Goal: Task Accomplishment & Management: Use online tool/utility

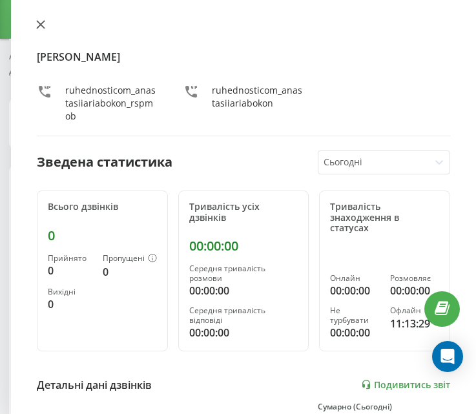
click at [45, 22] on icon at bounding box center [40, 24] width 9 height 9
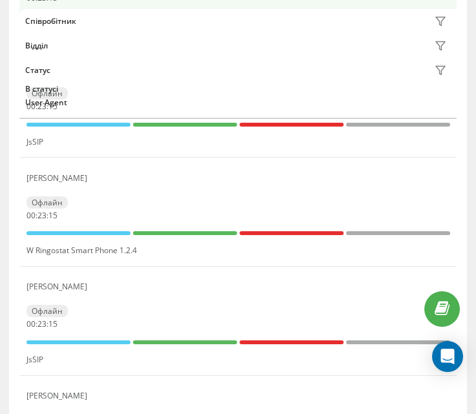
scroll to position [182, 0]
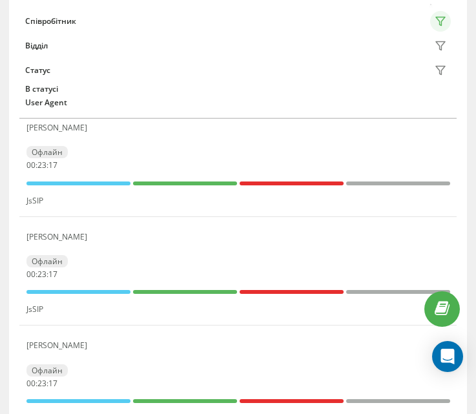
click at [440, 19] on icon at bounding box center [440, 21] width 10 height 10
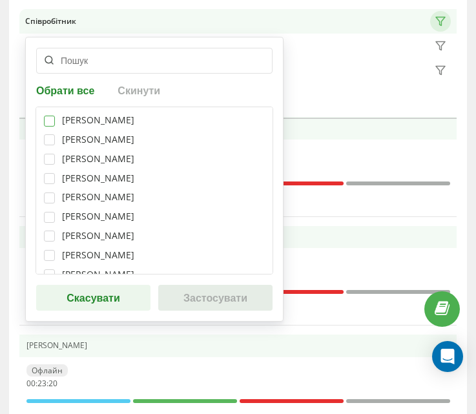
click at [51, 115] on label at bounding box center [49, 115] width 11 height 0
checkbox input "true"
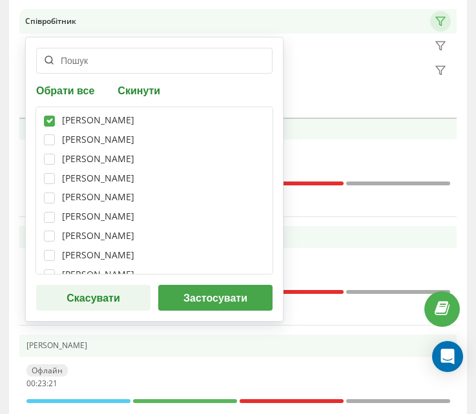
click at [56, 142] on div "[PERSON_NAME]" at bounding box center [154, 139] width 221 height 11
click at [53, 134] on label at bounding box center [49, 134] width 11 height 0
checkbox input "true"
click at [49, 173] on label at bounding box center [49, 173] width 11 height 0
checkbox input "true"
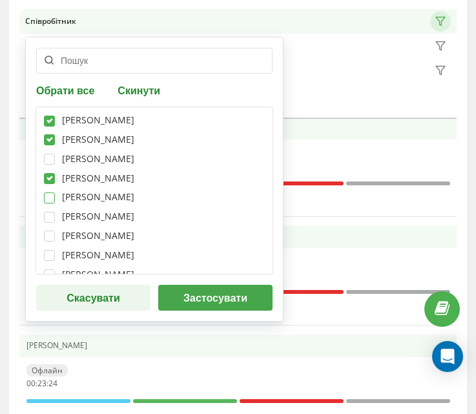
click at [52, 192] on label at bounding box center [49, 192] width 11 height 0
checkbox input "true"
click at [49, 211] on label at bounding box center [49, 211] width 11 height 0
checkbox input "true"
click at [46, 231] on label at bounding box center [49, 231] width 11 height 0
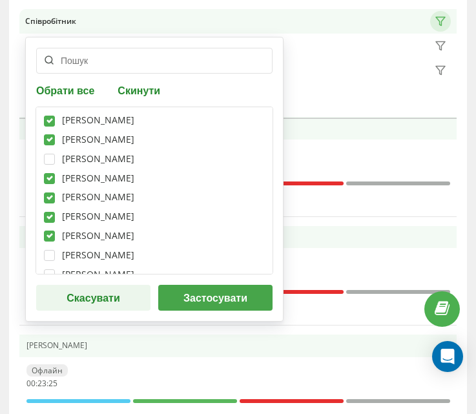
checkbox input "true"
click at [50, 250] on label at bounding box center [49, 250] width 11 height 0
checkbox input "true"
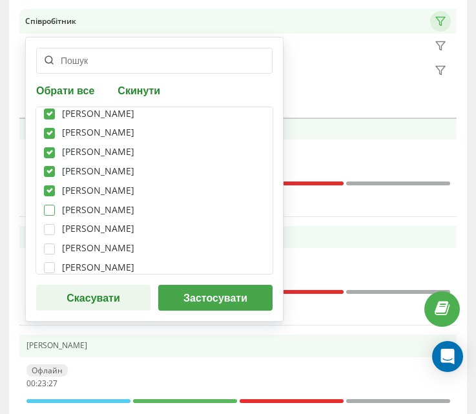
click at [49, 205] on label at bounding box center [49, 205] width 11 height 0
checkbox input "true"
click at [48, 224] on label at bounding box center [49, 224] width 11 height 0
checkbox input "true"
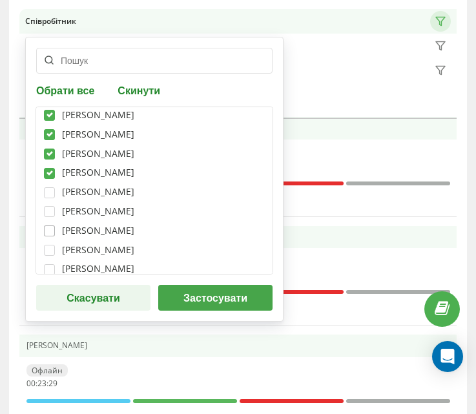
scroll to position [129, 0]
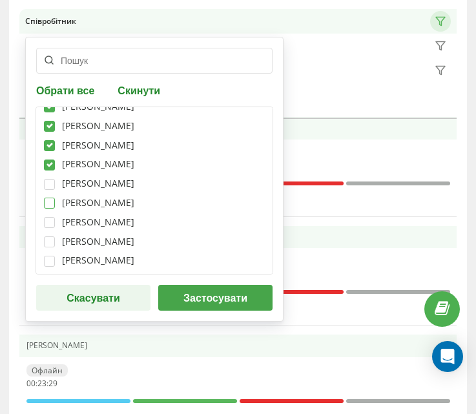
click at [48, 198] on label at bounding box center [49, 198] width 11 height 0
checkbox input "true"
click at [52, 228] on div "[PERSON_NAME] [PERSON_NAME] [PERSON_NAME] [PERSON_NAME] [PERSON_NAME] [PERSON_N…" at bounding box center [155, 191] width 238 height 168
click at [52, 236] on label at bounding box center [49, 236] width 11 height 0
checkbox input "true"
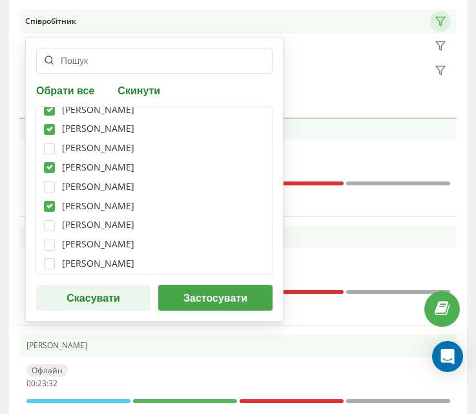
scroll to position [194, 0]
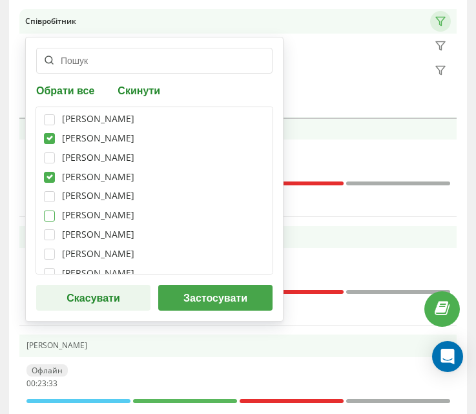
click at [50, 210] on label at bounding box center [49, 210] width 11 height 0
checkbox input "true"
click at [52, 249] on label at bounding box center [49, 249] width 11 height 0
checkbox input "false"
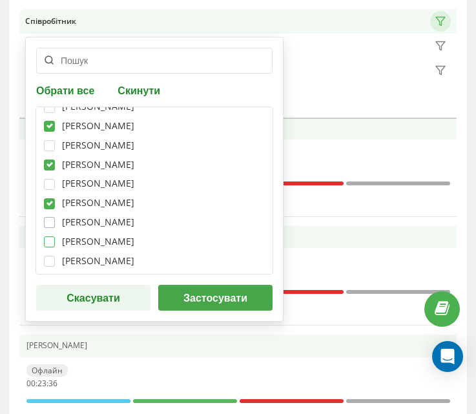
scroll to position [216, 0]
click at [48, 256] on label at bounding box center [49, 256] width 11 height 0
checkbox input "true"
click at [177, 290] on button "Застосувати" at bounding box center [215, 298] width 114 height 26
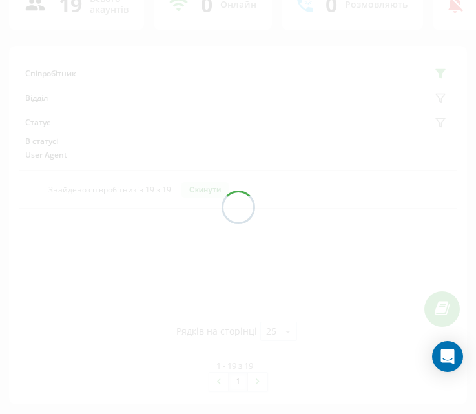
scroll to position [220, 0]
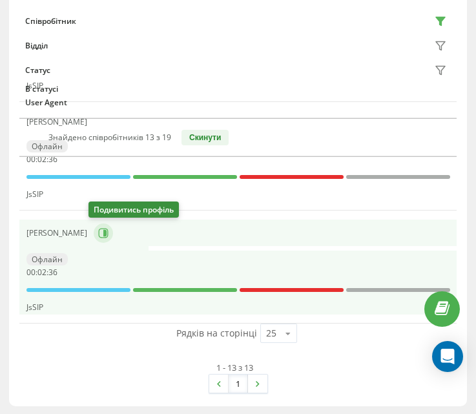
click at [99, 229] on icon at bounding box center [103, 233] width 10 height 10
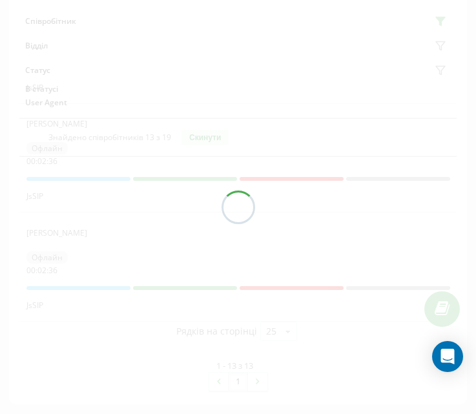
scroll to position [1422, 0]
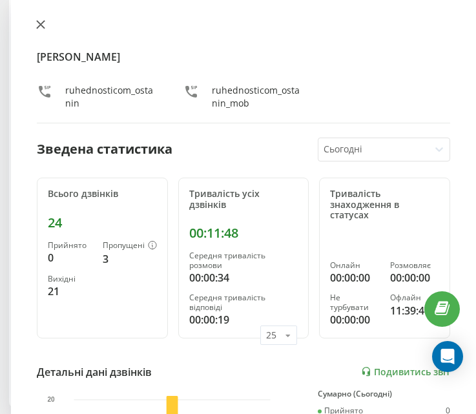
click at [41, 28] on icon at bounding box center [40, 24] width 9 height 9
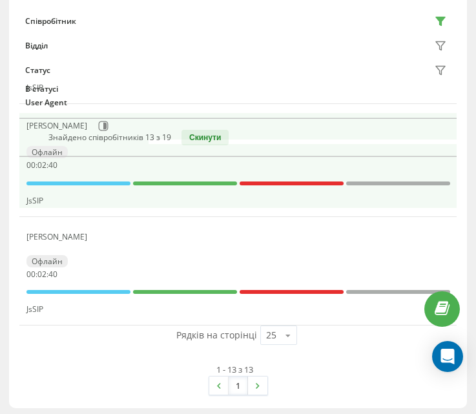
scroll to position [1358, 0]
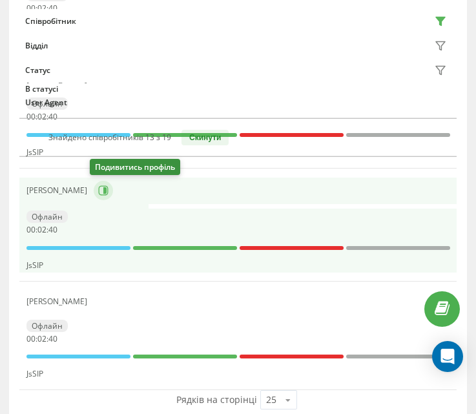
click at [104, 187] on icon at bounding box center [103, 190] width 10 height 10
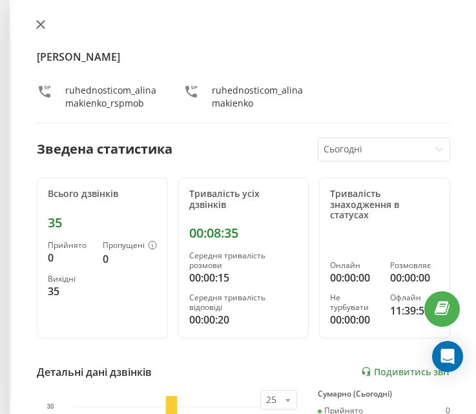
click at [42, 25] on icon at bounding box center [41, 25] width 8 height 8
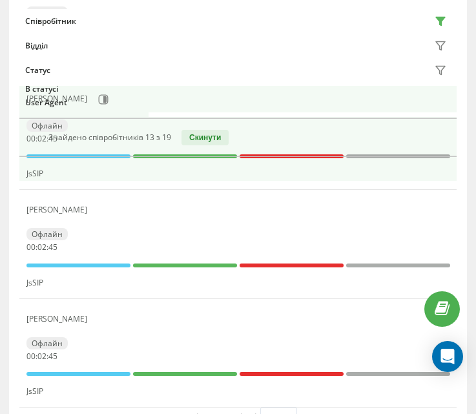
scroll to position [1228, 0]
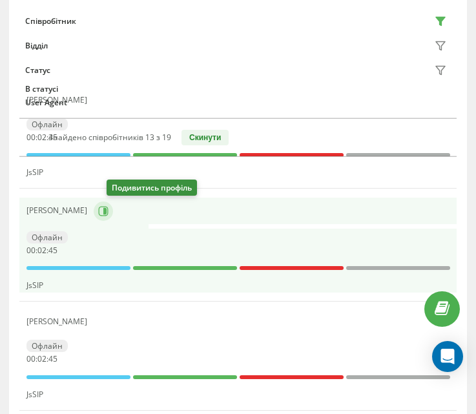
click at [113, 218] on button at bounding box center [103, 210] width 19 height 19
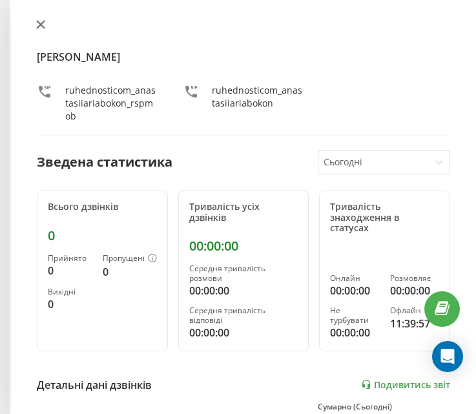
click at [41, 26] on icon at bounding box center [41, 25] width 8 height 8
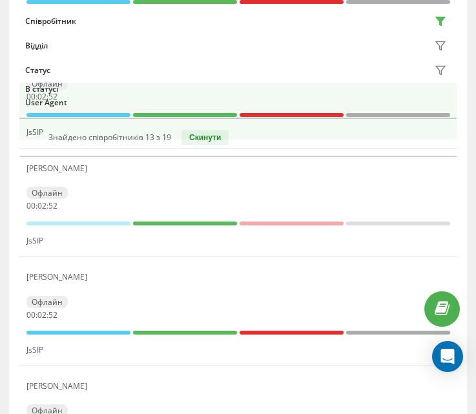
scroll to position [1035, 0]
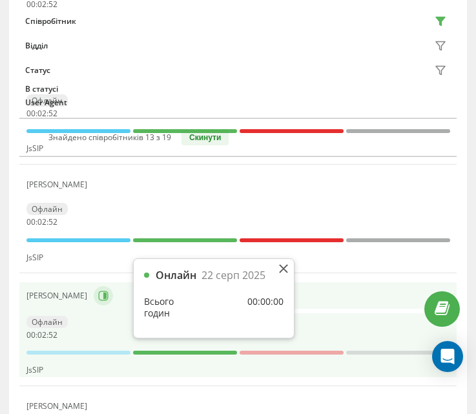
click at [96, 292] on button at bounding box center [103, 295] width 19 height 19
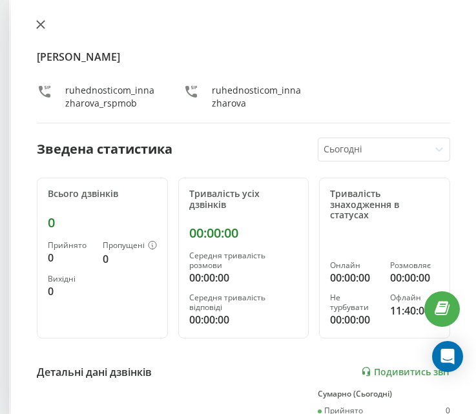
click at [41, 25] on icon at bounding box center [41, 25] width 8 height 8
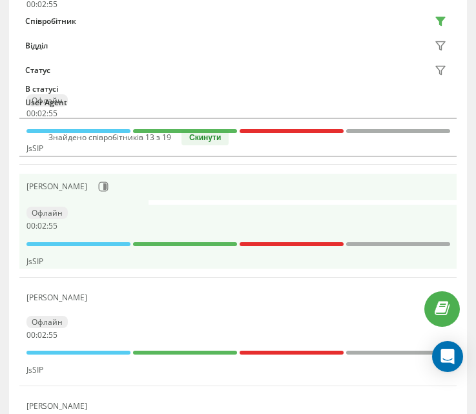
scroll to position [905, 0]
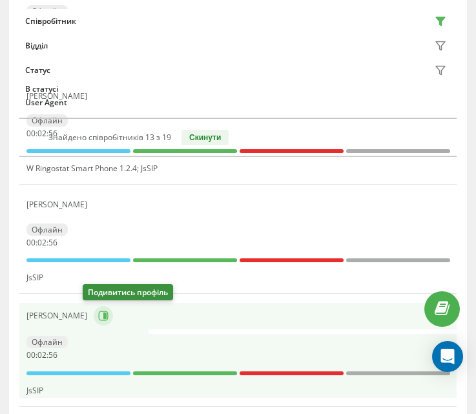
click at [98, 315] on icon at bounding box center [103, 316] width 10 height 10
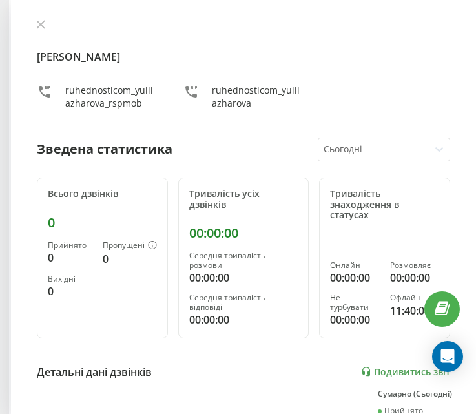
click at [46, 19] on div "[PERSON_NAME] ruhednosticom_yuliiazharova_rspmob ruhednosticom_yuliiazharova Зв…" at bounding box center [243, 207] width 465 height 414
click at [41, 16] on div "[PERSON_NAME] ruhednosticom_yuliiazharova_rspmob ruhednosticom_yuliiazharova Зв…" at bounding box center [243, 207] width 465 height 414
click at [41, 25] on icon at bounding box center [41, 25] width 8 height 8
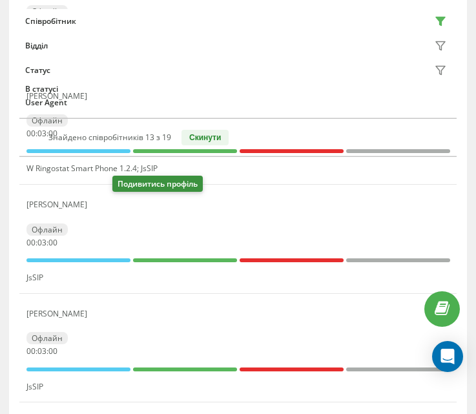
click at [105, 205] on icon at bounding box center [102, 205] width 3 height 6
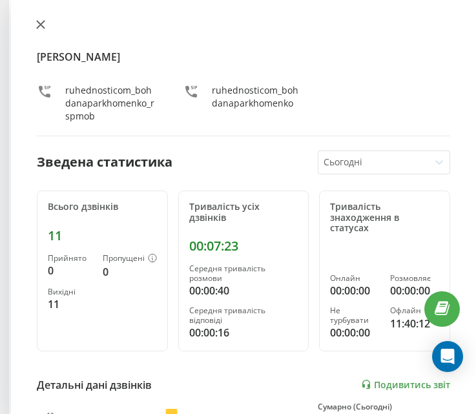
click at [44, 27] on icon at bounding box center [41, 25] width 8 height 8
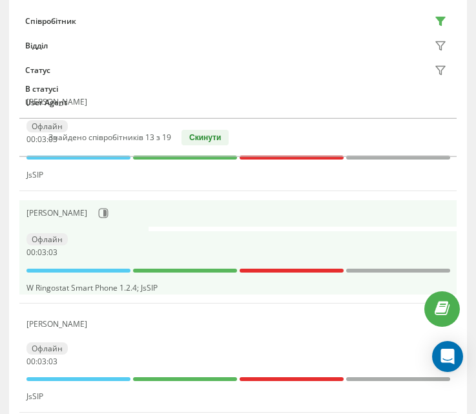
scroll to position [776, 0]
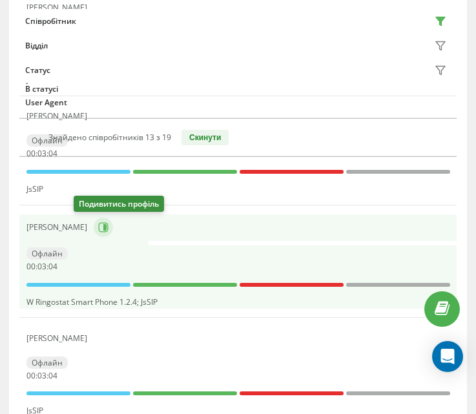
click at [98, 225] on icon at bounding box center [103, 227] width 10 height 10
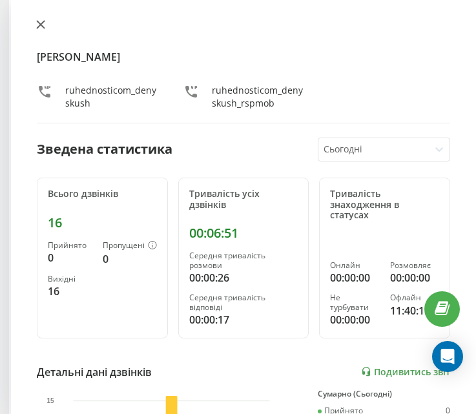
click at [41, 21] on icon at bounding box center [40, 24] width 9 height 9
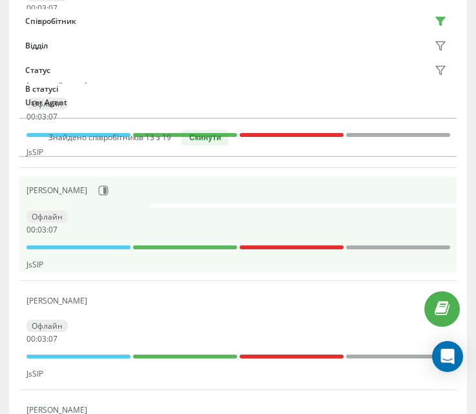
scroll to position [583, 0]
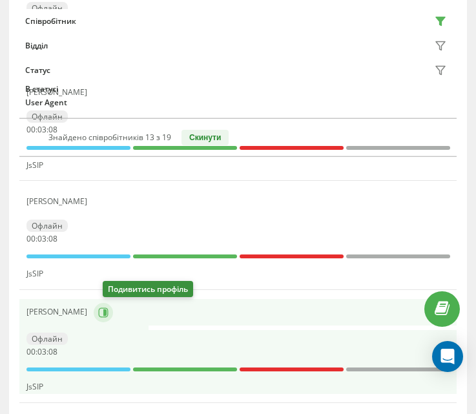
click at [105, 312] on button at bounding box center [103, 312] width 19 height 19
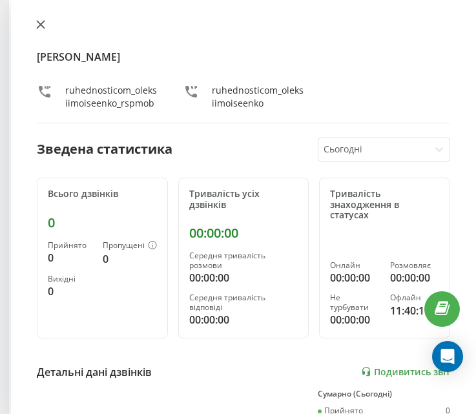
click at [41, 26] on icon at bounding box center [40, 24] width 9 height 9
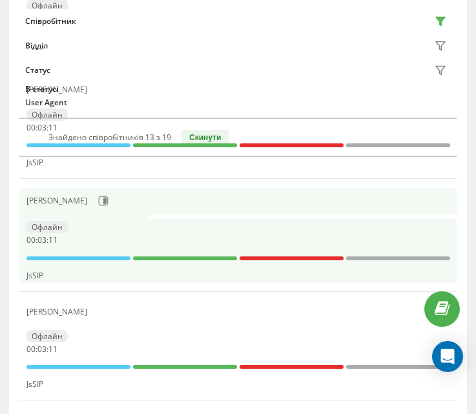
scroll to position [453, 0]
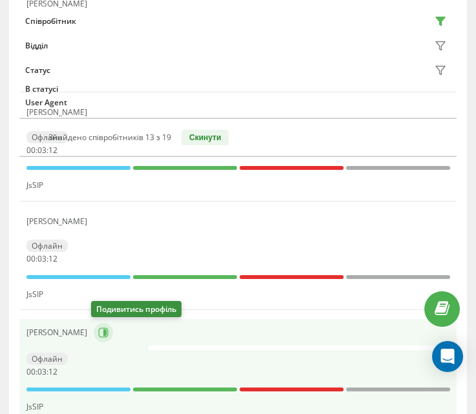
click at [105, 327] on icon at bounding box center [103, 332] width 10 height 10
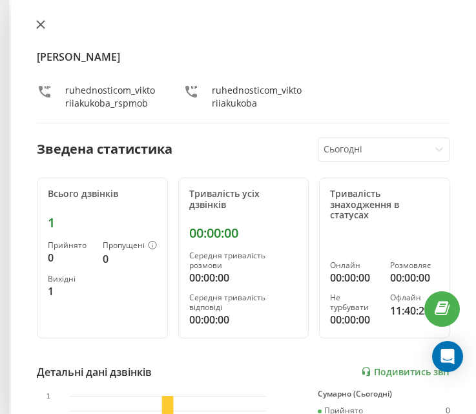
click at [41, 26] on icon at bounding box center [40, 24] width 9 height 9
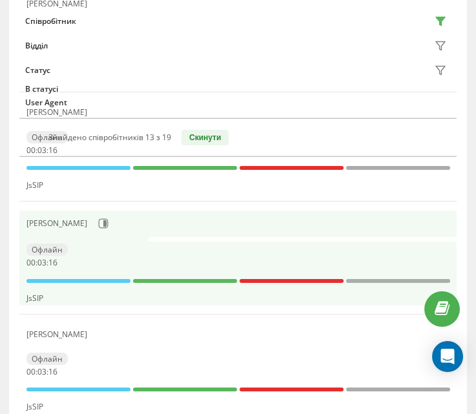
scroll to position [389, 0]
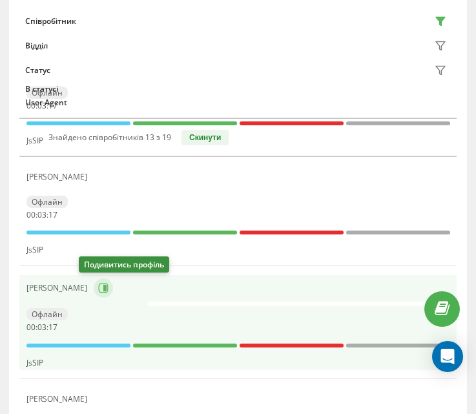
click at [98, 289] on icon at bounding box center [103, 288] width 10 height 10
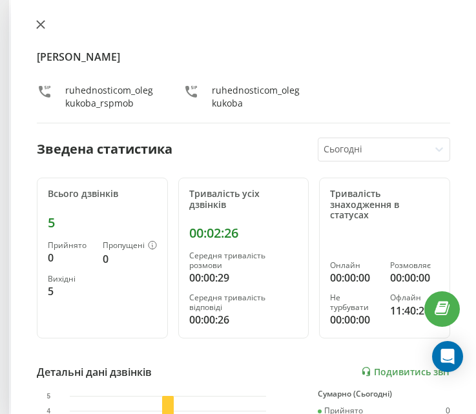
click at [41, 21] on icon at bounding box center [40, 24] width 9 height 9
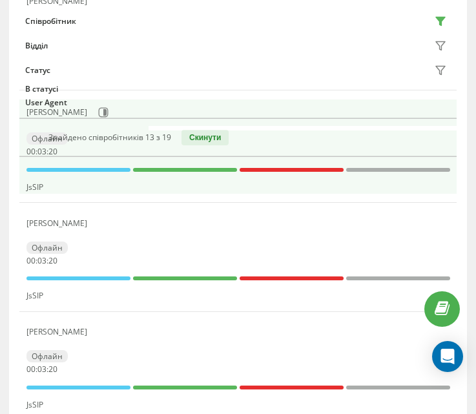
scroll to position [324, 0]
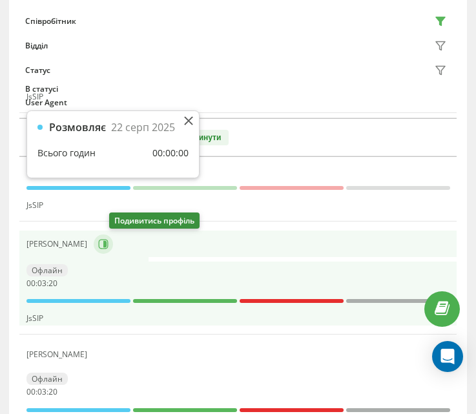
click at [108, 245] on icon at bounding box center [103, 244] width 10 height 10
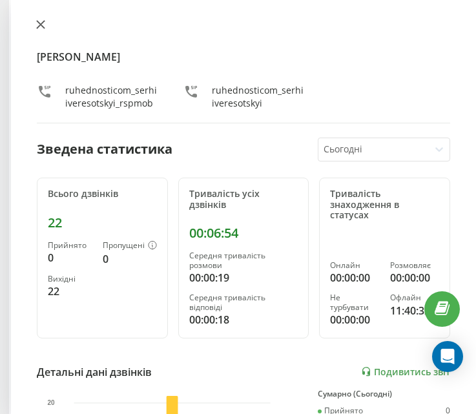
click at [41, 25] on icon at bounding box center [41, 25] width 8 height 8
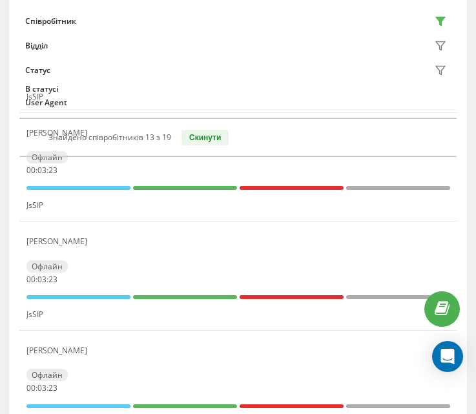
scroll to position [195, 0]
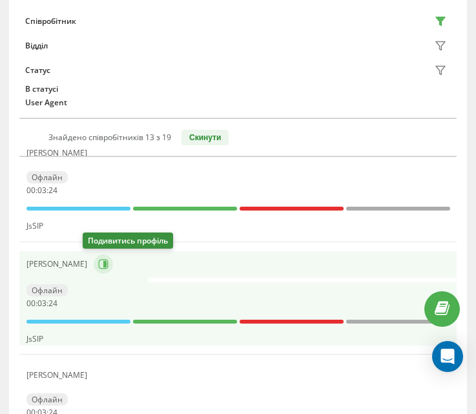
click at [98, 267] on icon at bounding box center [103, 264] width 10 height 10
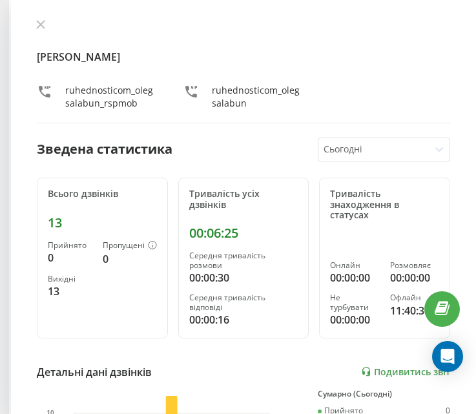
click at [46, 28] on button at bounding box center [40, 25] width 17 height 12
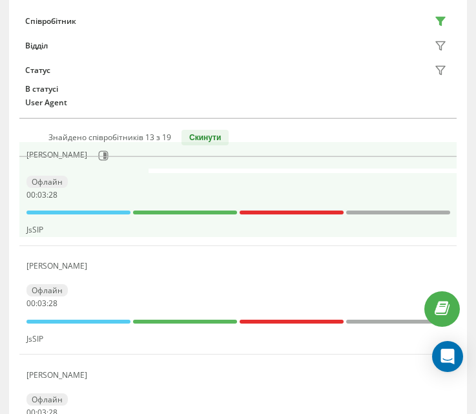
scroll to position [130, 0]
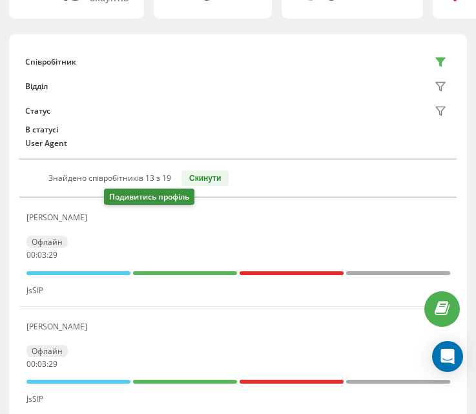
click at [109, 227] on button at bounding box center [101, 220] width 15 height 18
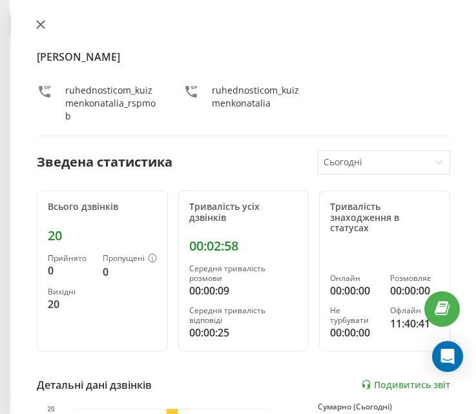
click at [41, 25] on icon at bounding box center [41, 25] width 8 height 8
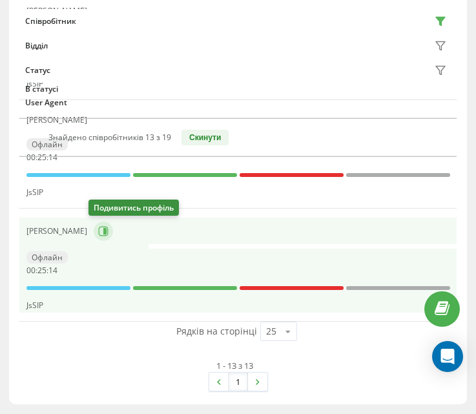
click at [97, 238] on button at bounding box center [103, 231] width 19 height 19
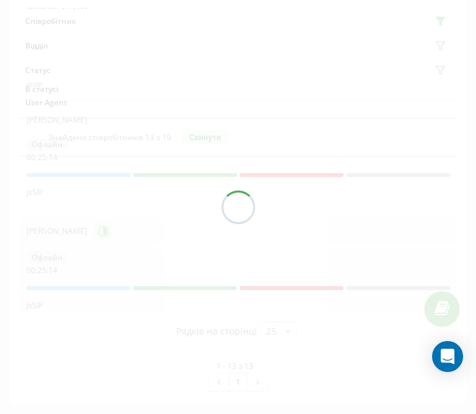
scroll to position [1422, 0]
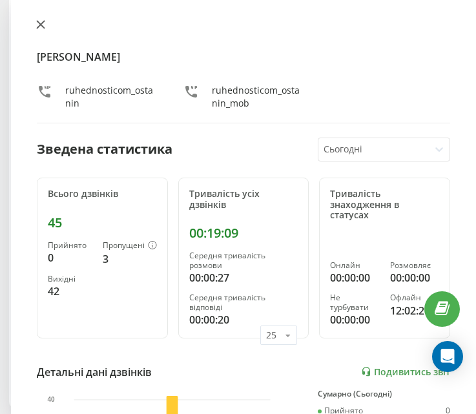
click at [41, 30] on button at bounding box center [40, 25] width 17 height 12
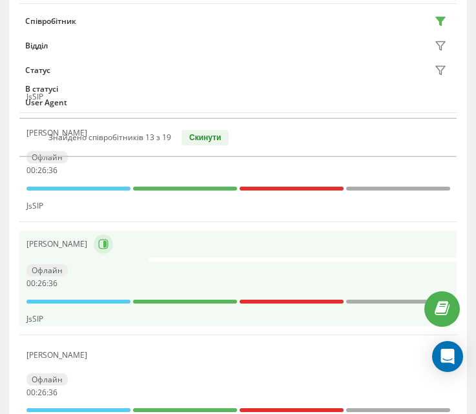
scroll to position [1297, 0]
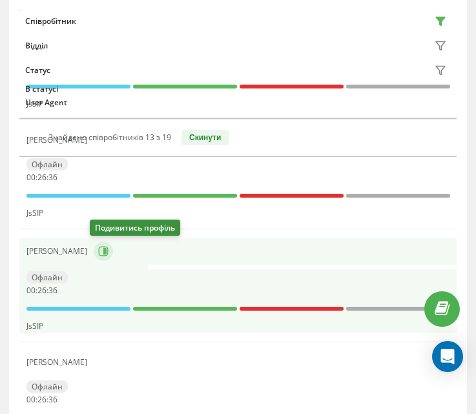
click at [103, 253] on icon at bounding box center [104, 251] width 3 height 6
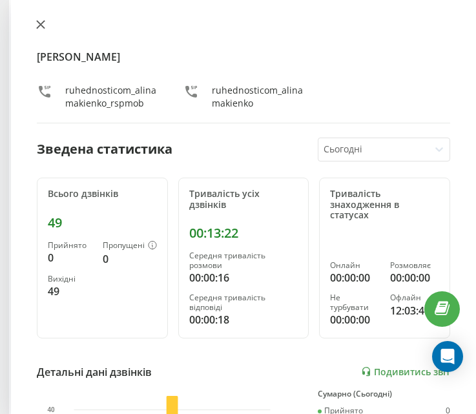
click at [45, 28] on icon at bounding box center [41, 25] width 8 height 8
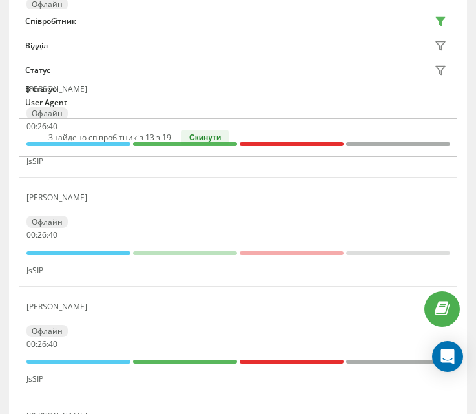
scroll to position [1232, 0]
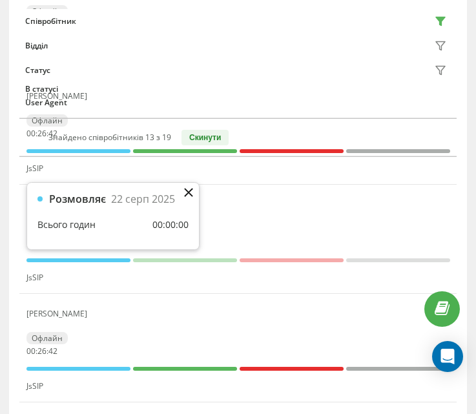
click at [192, 191] on icon at bounding box center [188, 192] width 9 height 9
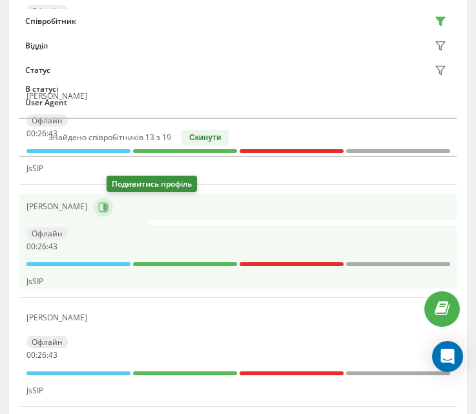
click at [108, 207] on icon at bounding box center [103, 207] width 10 height 10
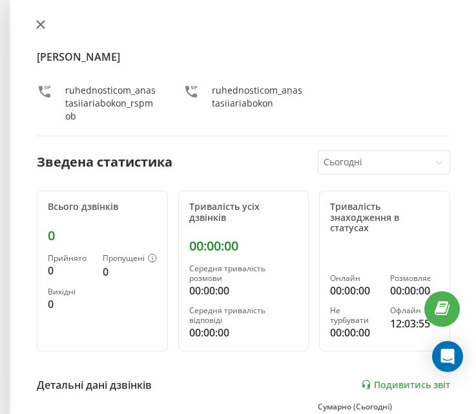
click at [41, 28] on icon at bounding box center [40, 24] width 9 height 9
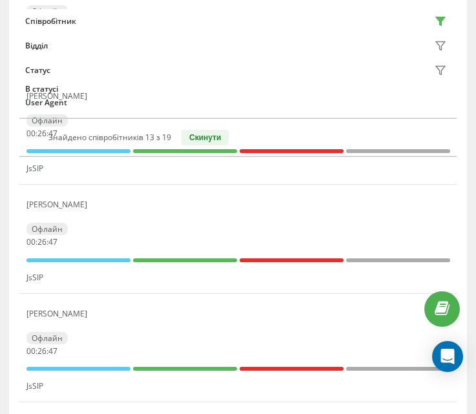
scroll to position [1168, 0]
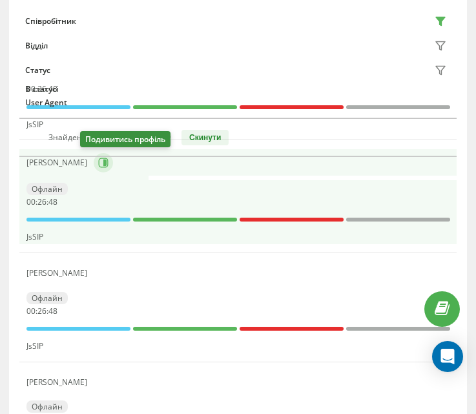
click at [103, 162] on icon at bounding box center [104, 163] width 3 height 6
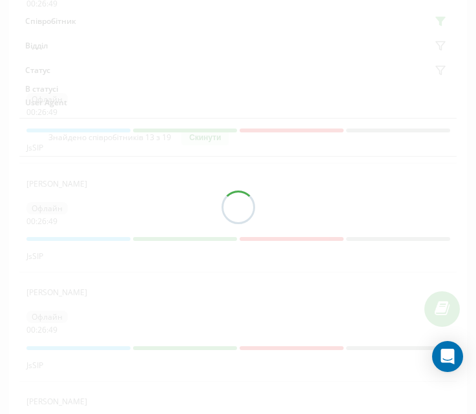
scroll to position [1103, 0]
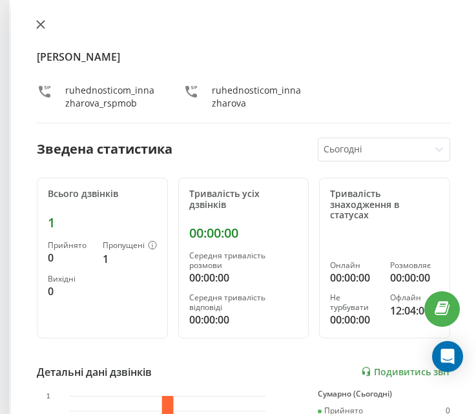
click at [43, 30] on button at bounding box center [40, 25] width 17 height 12
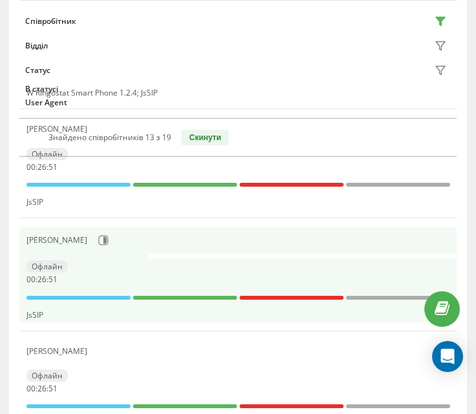
scroll to position [974, 0]
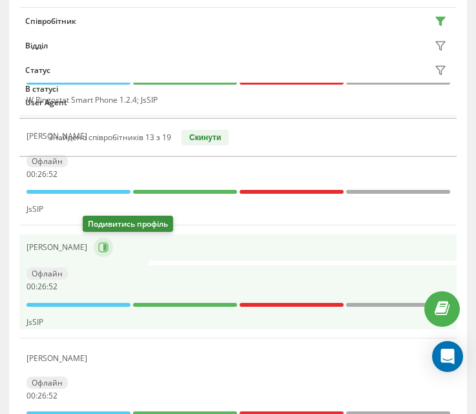
click at [98, 252] on icon at bounding box center [103, 248] width 10 height 10
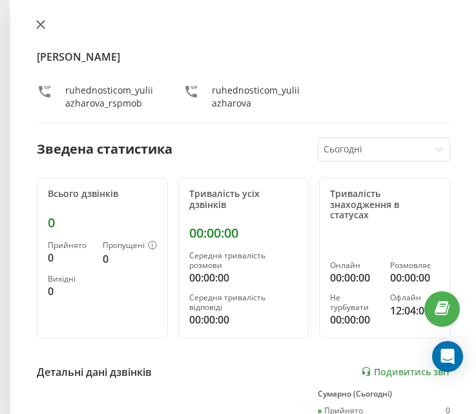
click at [41, 30] on button at bounding box center [40, 25] width 17 height 12
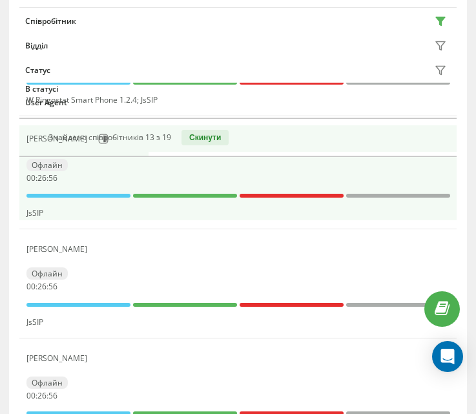
scroll to position [909, 0]
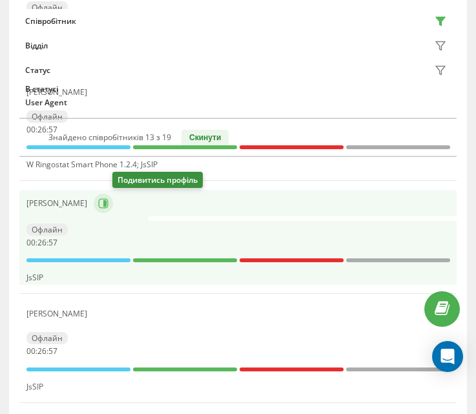
click at [108, 206] on icon at bounding box center [103, 203] width 10 height 10
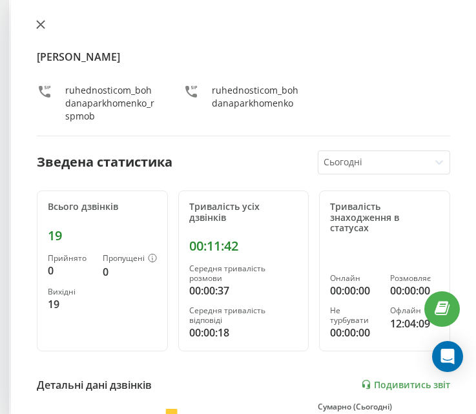
click at [41, 24] on icon at bounding box center [41, 25] width 8 height 8
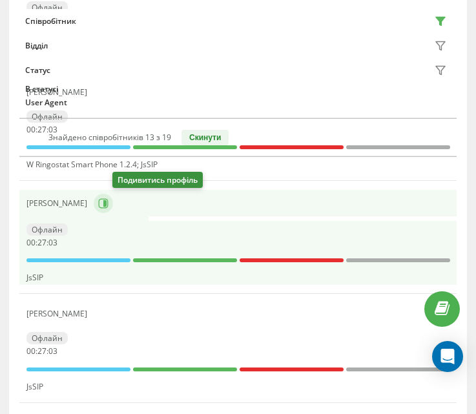
click at [108, 203] on icon at bounding box center [103, 203] width 10 height 10
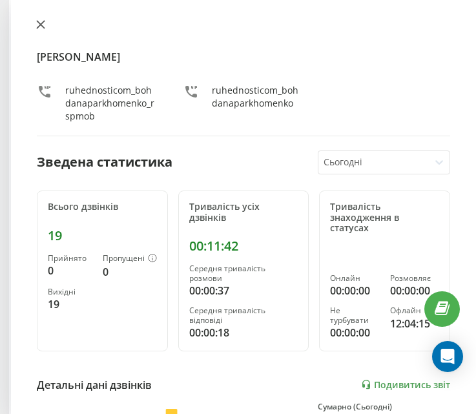
click at [41, 23] on icon at bounding box center [40, 24] width 9 height 9
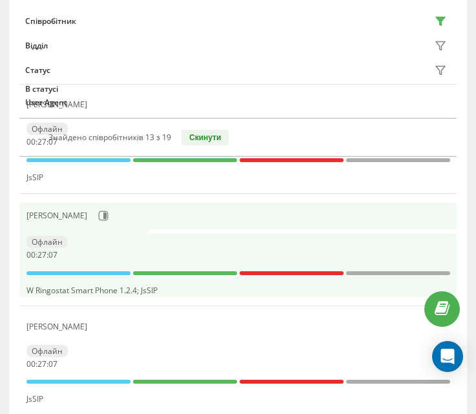
scroll to position [780, 0]
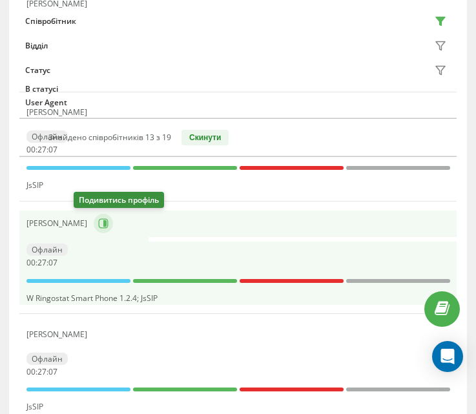
click at [94, 220] on button at bounding box center [103, 223] width 19 height 19
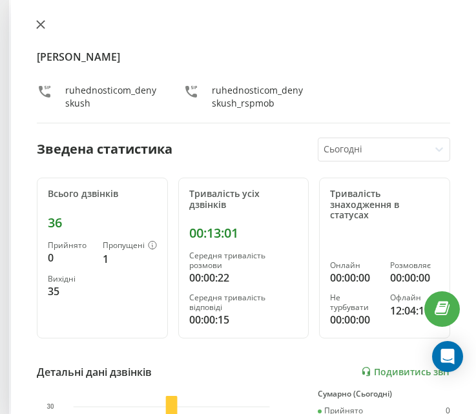
click at [41, 21] on icon at bounding box center [40, 24] width 9 height 9
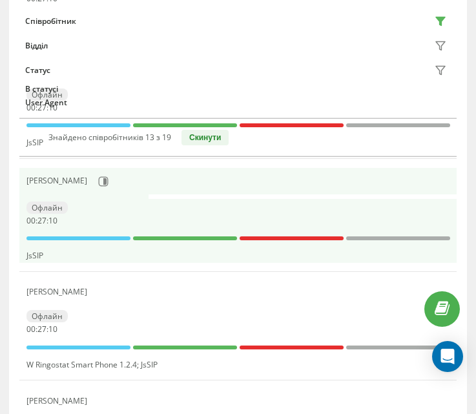
scroll to position [651, 0]
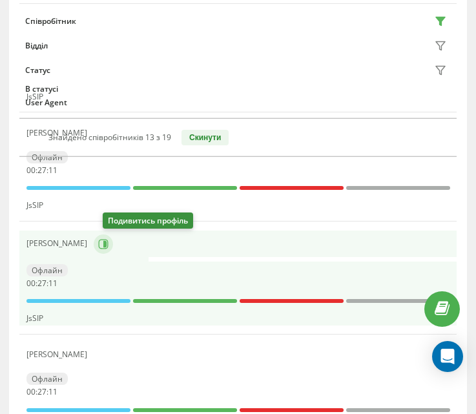
click at [108, 246] on icon at bounding box center [103, 244] width 10 height 10
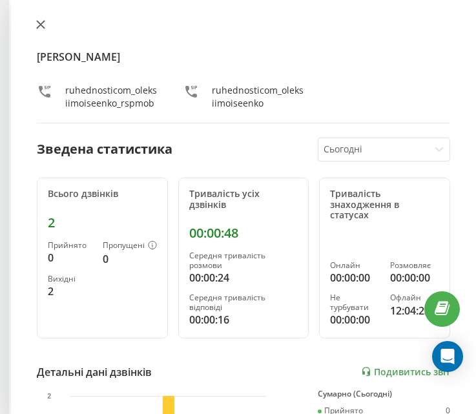
click at [42, 25] on icon at bounding box center [40, 24] width 9 height 9
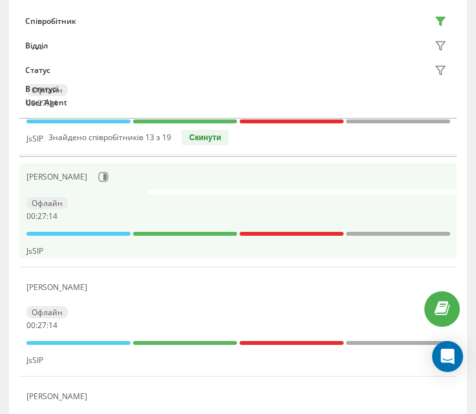
scroll to position [586, 0]
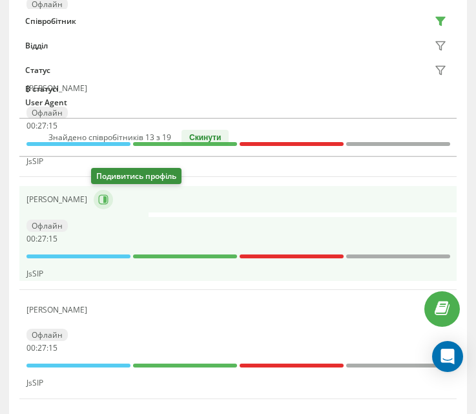
click at [103, 204] on icon at bounding box center [103, 199] width 10 height 10
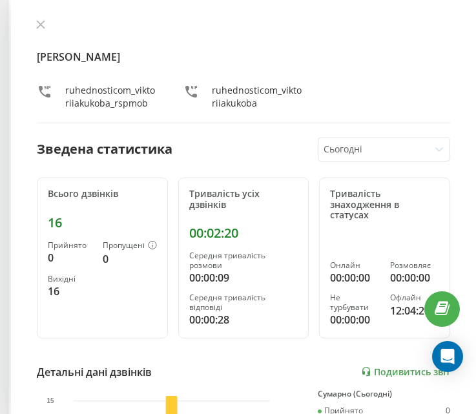
click at [41, 18] on div "[PERSON_NAME] ruhednosticom_viktoriiakukoba_rspmob ruhednosticom_viktoriiakukob…" at bounding box center [243, 207] width 465 height 414
click at [43, 21] on icon at bounding box center [40, 24] width 9 height 9
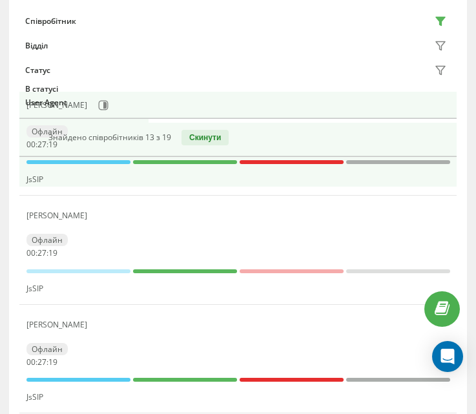
scroll to position [393, 0]
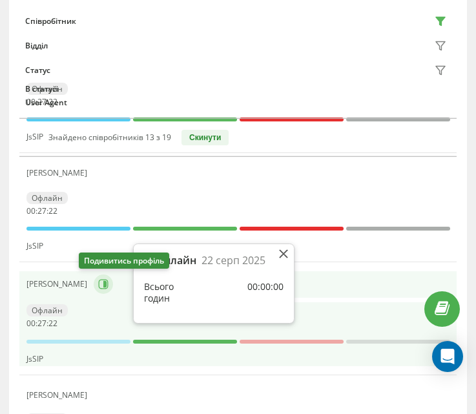
click at [98, 283] on icon at bounding box center [103, 285] width 10 height 10
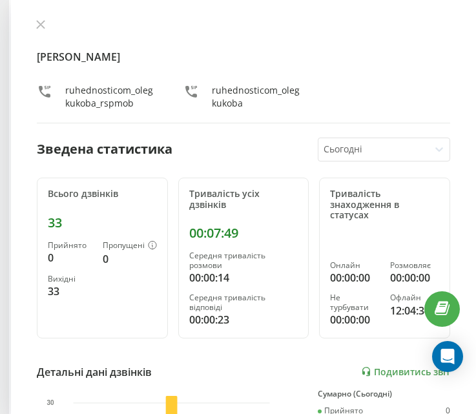
click at [41, 32] on div "[PERSON_NAME] ruhednosticom_olegkukoba_rspmob ruhednosticom_olegkukoba" at bounding box center [243, 71] width 413 height 104
click at [41, 30] on button at bounding box center [40, 25] width 17 height 12
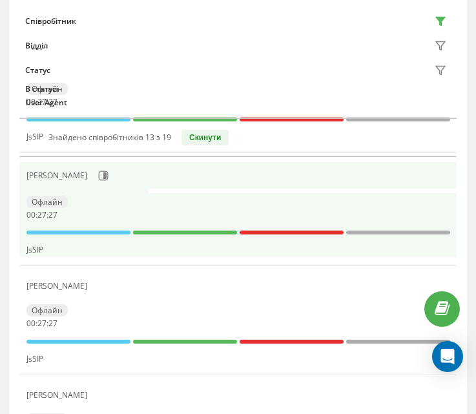
scroll to position [328, 0]
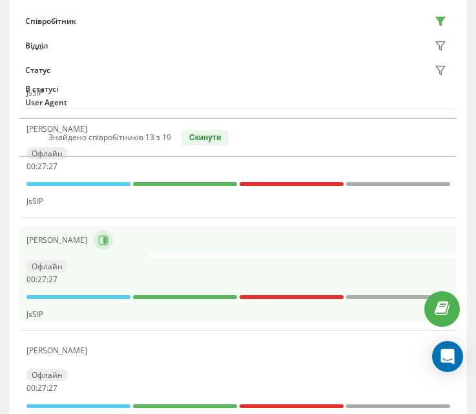
click at [108, 240] on icon at bounding box center [103, 240] width 10 height 10
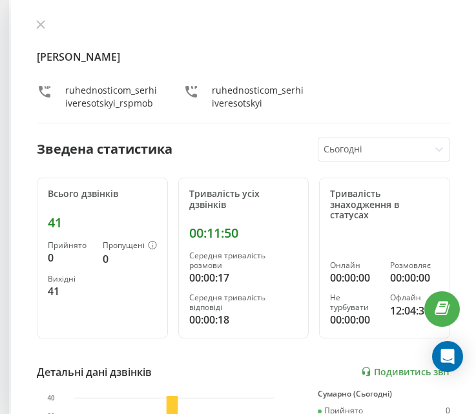
click at [41, 29] on button at bounding box center [40, 25] width 17 height 12
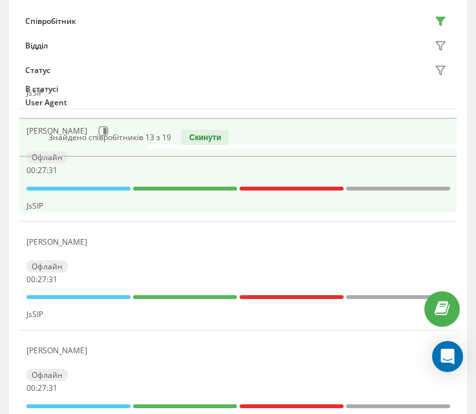
scroll to position [263, 0]
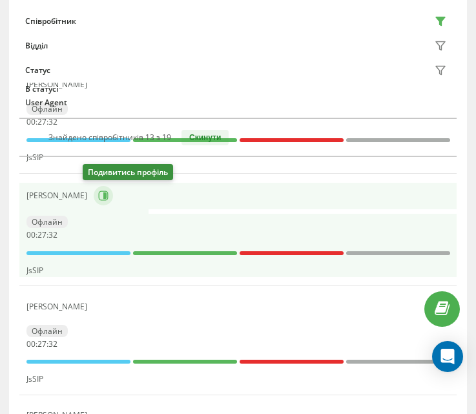
click at [103, 199] on icon at bounding box center [104, 195] width 3 height 6
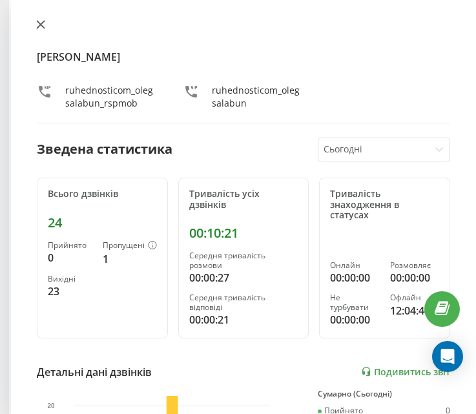
click at [41, 21] on icon at bounding box center [40, 24] width 9 height 9
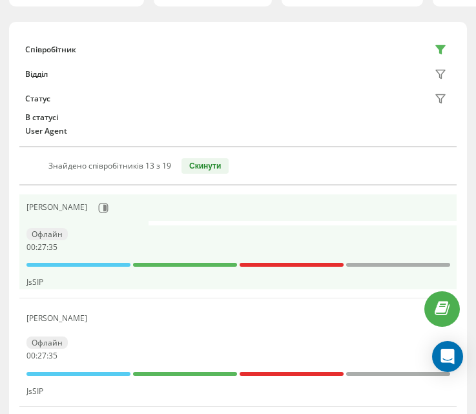
scroll to position [134, 0]
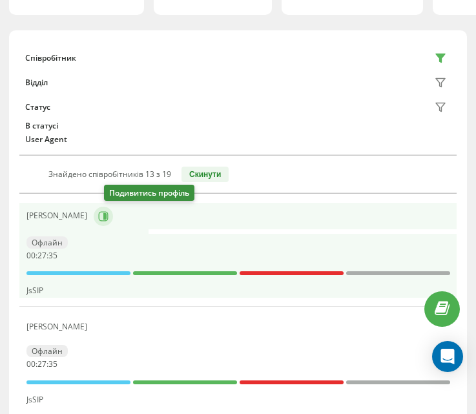
click at [108, 217] on icon at bounding box center [103, 216] width 10 height 10
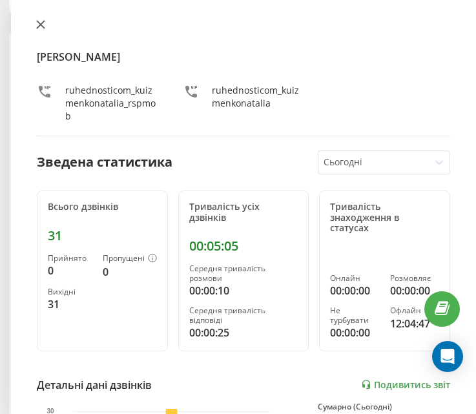
click at [41, 23] on icon at bounding box center [40, 24] width 9 height 9
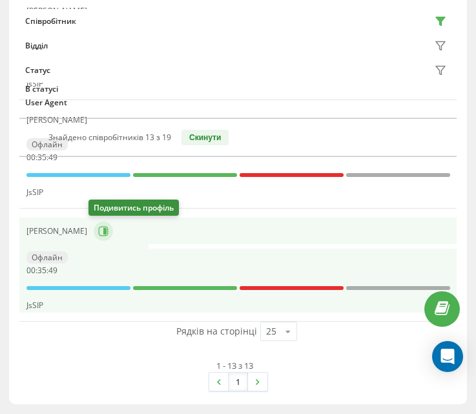
click at [101, 239] on button at bounding box center [103, 231] width 19 height 19
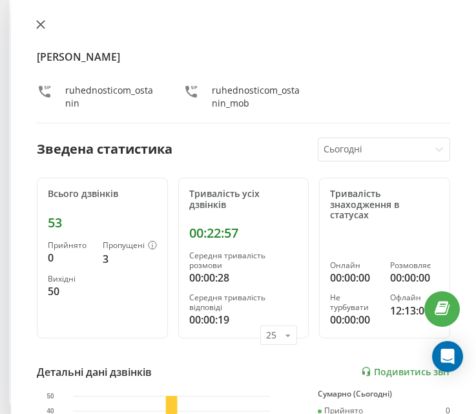
click at [41, 21] on icon at bounding box center [40, 24] width 9 height 9
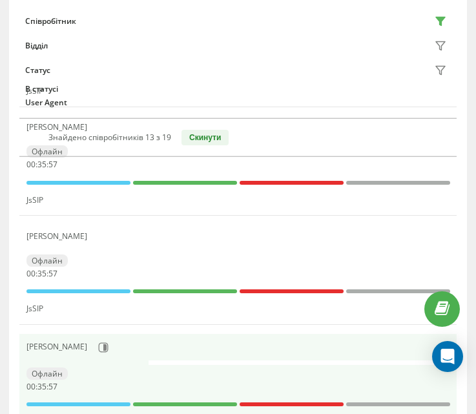
scroll to position [518, 0]
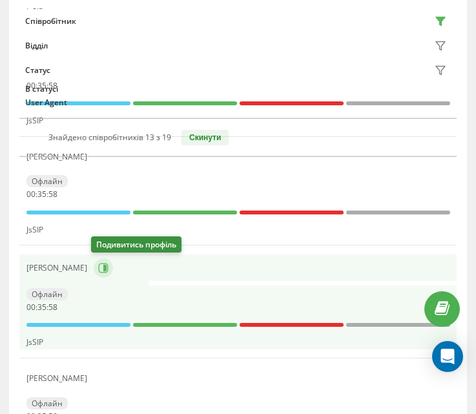
click at [104, 267] on icon at bounding box center [104, 268] width 3 height 6
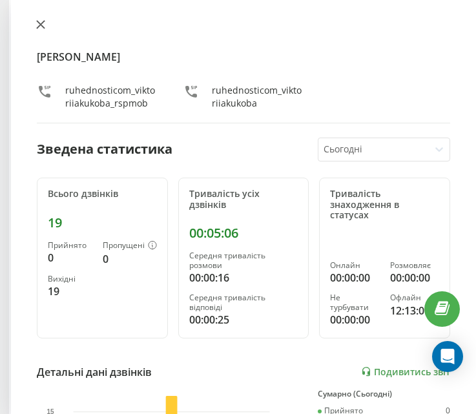
click at [41, 27] on icon at bounding box center [40, 24] width 9 height 9
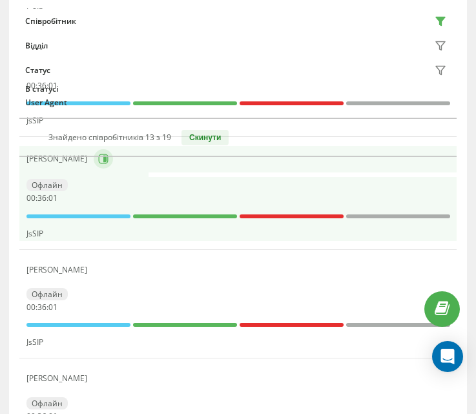
click at [98, 160] on icon at bounding box center [103, 159] width 10 height 10
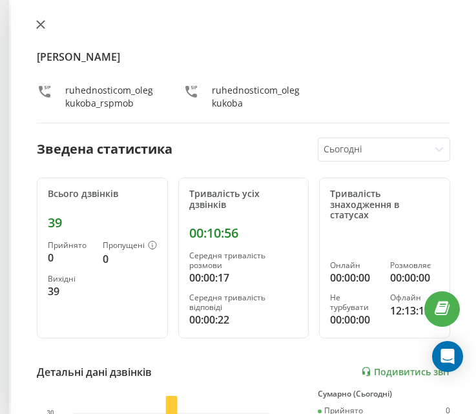
click at [41, 22] on icon at bounding box center [40, 24] width 9 height 9
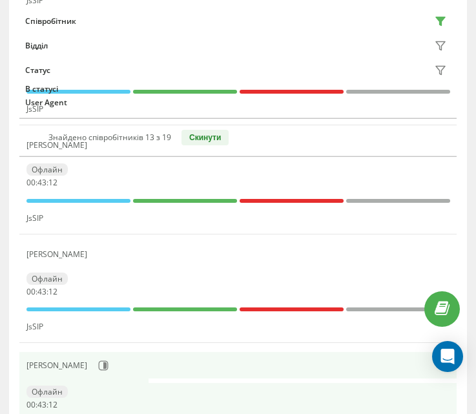
scroll to position [1426, 0]
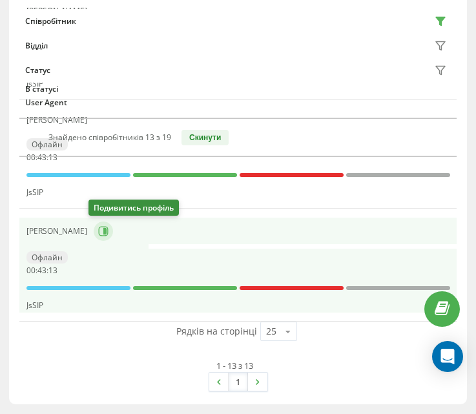
click at [103, 230] on icon at bounding box center [104, 231] width 3 height 6
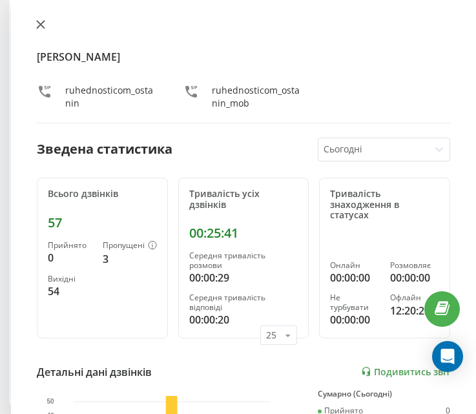
click at [42, 27] on icon at bounding box center [40, 24] width 9 height 9
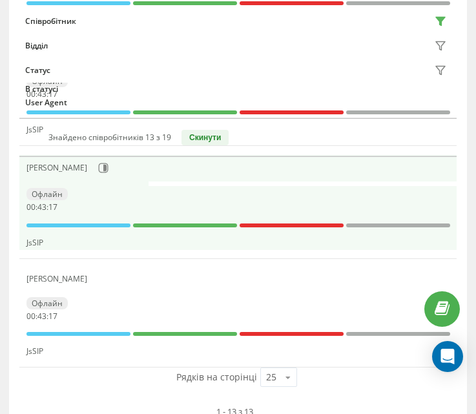
scroll to position [1358, 0]
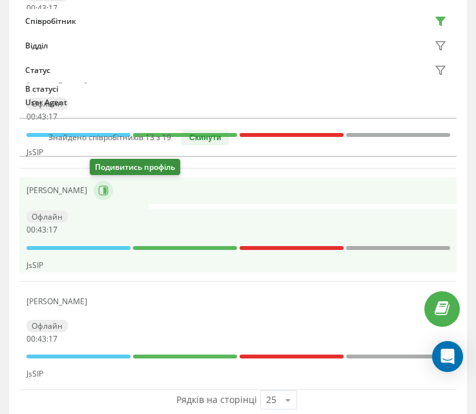
click at [103, 190] on icon at bounding box center [104, 190] width 3 height 6
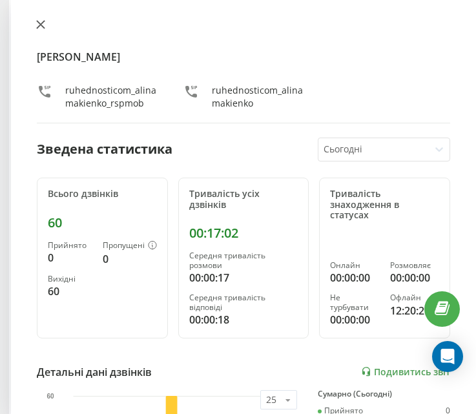
click at [41, 21] on icon at bounding box center [40, 24] width 9 height 9
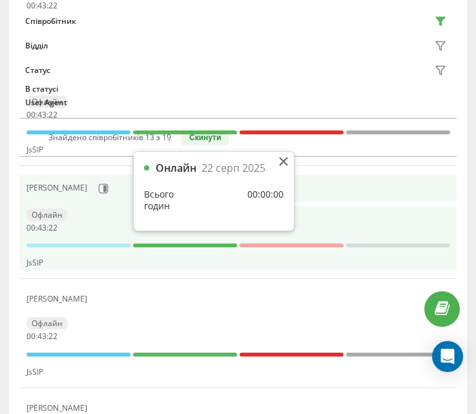
scroll to position [1228, 0]
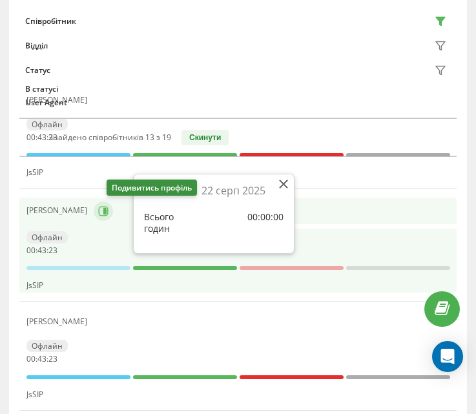
click at [108, 214] on icon at bounding box center [103, 211] width 10 height 10
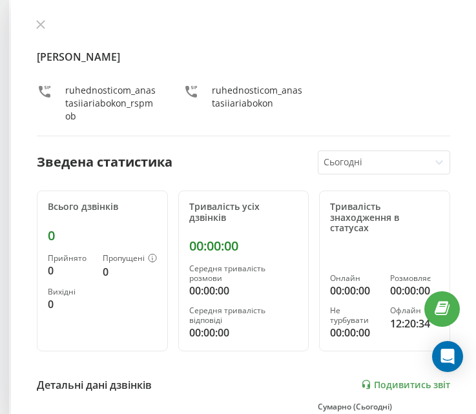
click at [46, 32] on div "[PERSON_NAME] ruhednosticom_anastasiiariabokon_rspmob ruhednosticom_anastasiiar…" at bounding box center [243, 77] width 413 height 117
click at [41, 26] on icon at bounding box center [40, 24] width 9 height 9
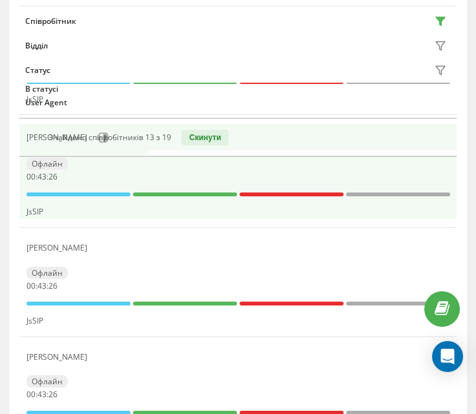
scroll to position [1164, 0]
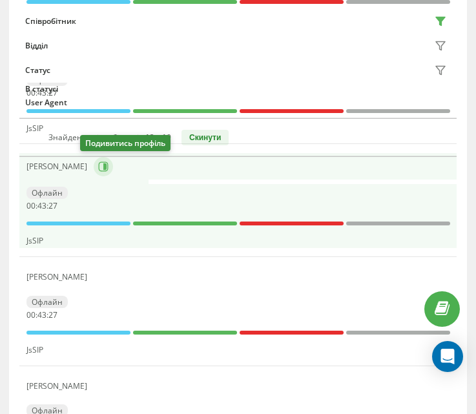
click at [98, 170] on icon at bounding box center [103, 166] width 10 height 10
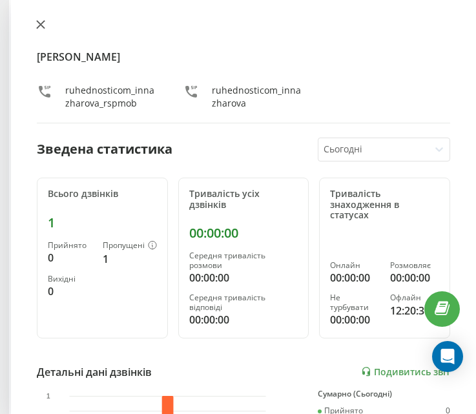
click at [45, 19] on button at bounding box center [40, 25] width 17 height 12
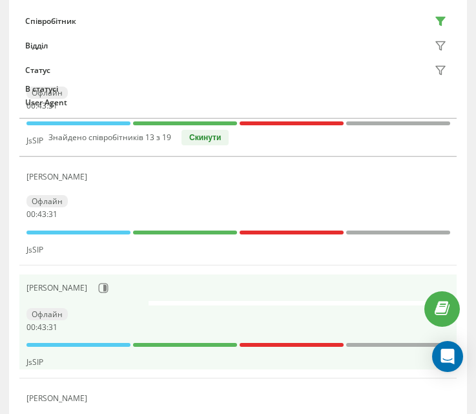
scroll to position [1035, 0]
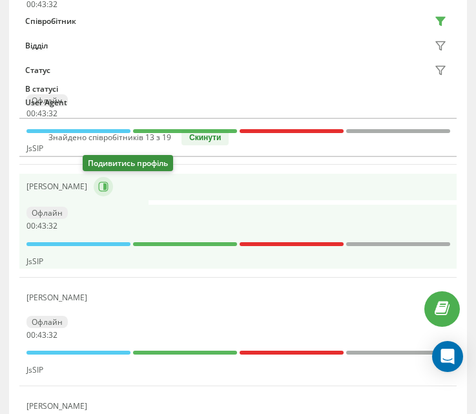
click at [98, 192] on icon at bounding box center [103, 186] width 10 height 10
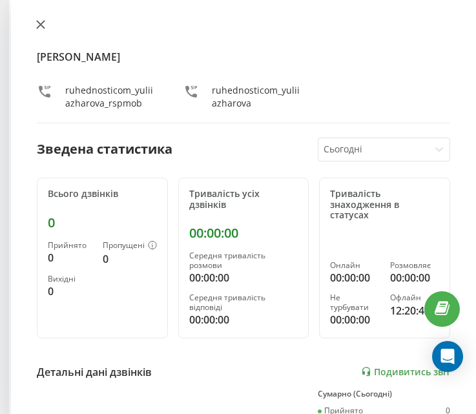
click at [41, 30] on button at bounding box center [40, 25] width 17 height 12
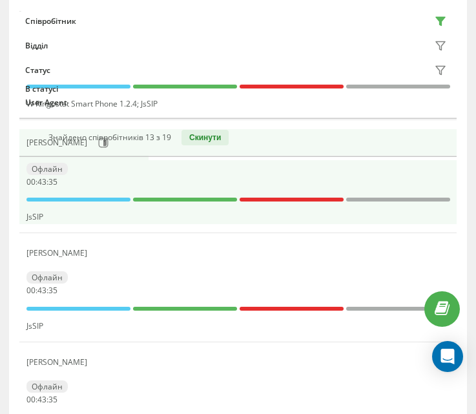
scroll to position [905, 0]
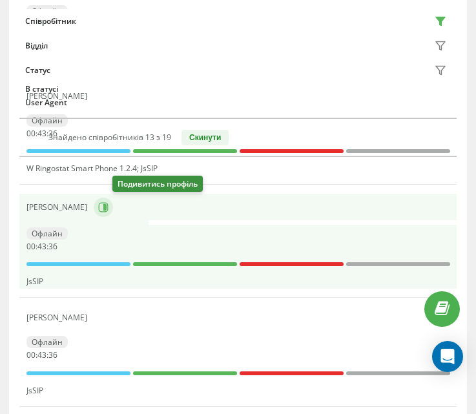
click at [113, 212] on button at bounding box center [103, 207] width 19 height 19
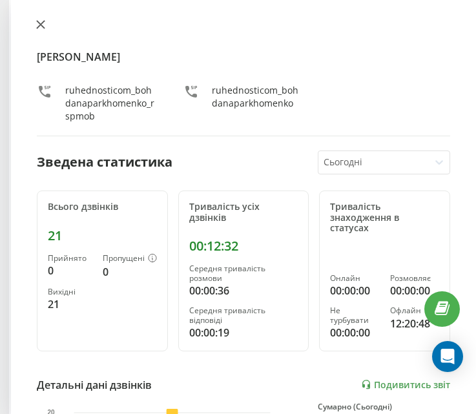
click at [41, 28] on icon at bounding box center [40, 24] width 9 height 9
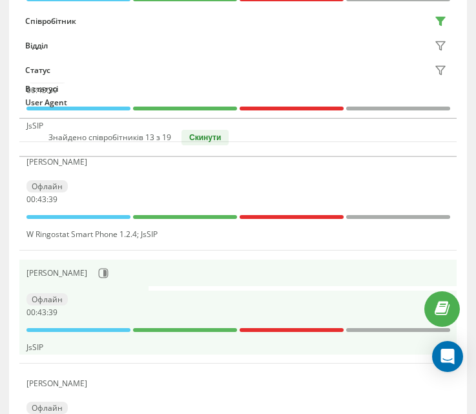
scroll to position [776, 0]
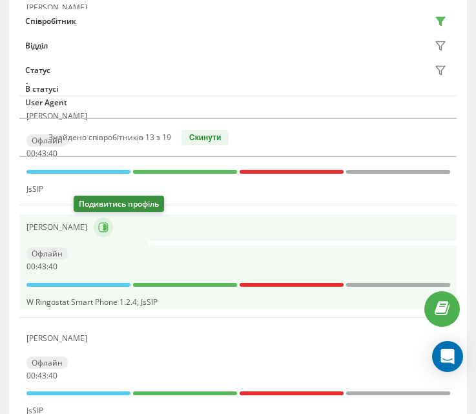
click at [94, 226] on button at bounding box center [103, 227] width 19 height 19
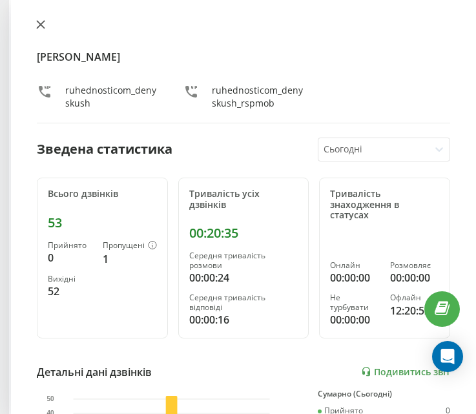
click at [41, 31] on button at bounding box center [40, 25] width 17 height 12
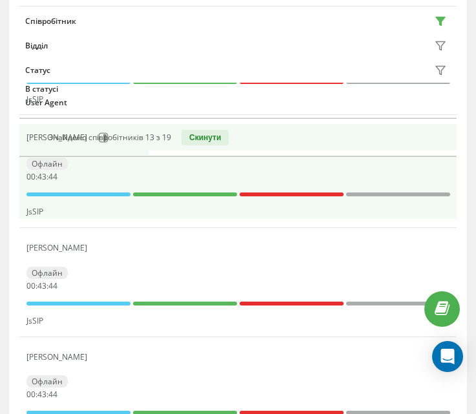
scroll to position [647, 0]
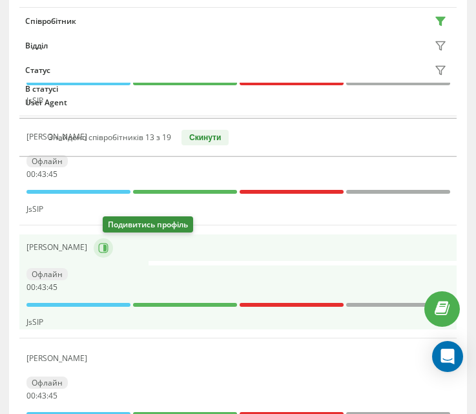
click at [110, 254] on button at bounding box center [103, 247] width 19 height 19
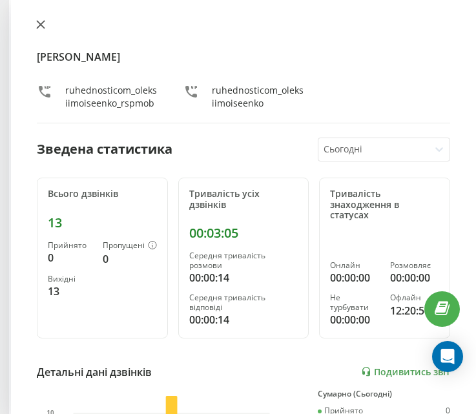
click at [42, 25] on icon at bounding box center [41, 25] width 8 height 8
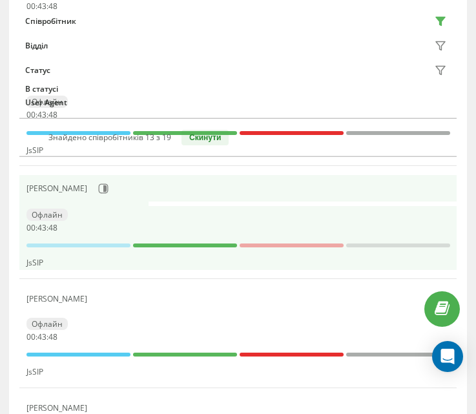
scroll to position [583, 0]
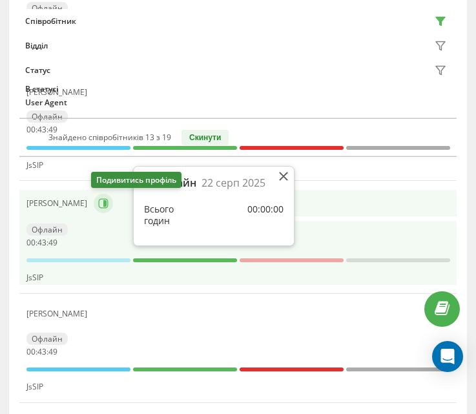
click at [103, 203] on icon at bounding box center [104, 203] width 3 height 6
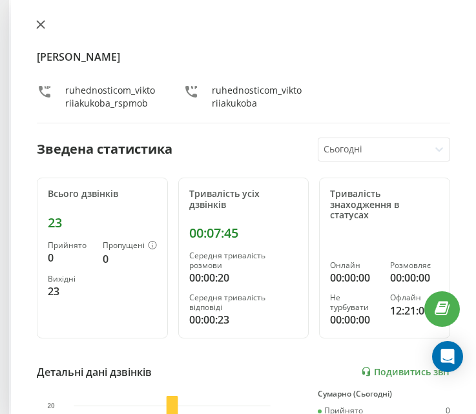
click at [48, 27] on button at bounding box center [40, 25] width 17 height 12
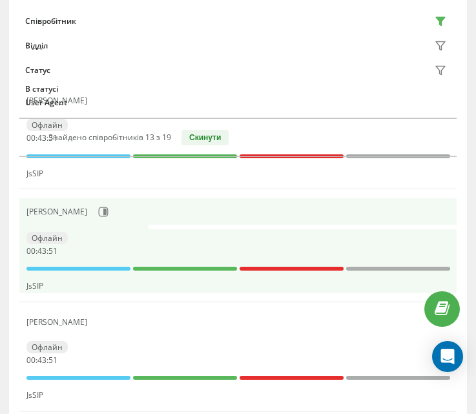
scroll to position [453, 0]
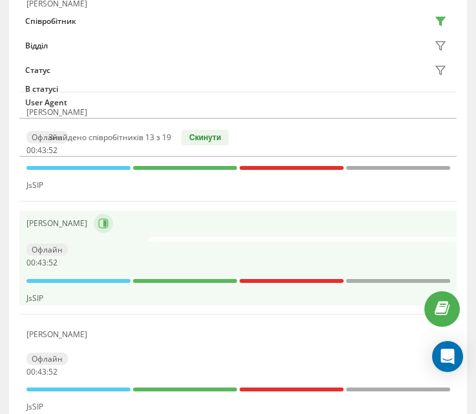
click at [98, 225] on icon at bounding box center [103, 223] width 10 height 10
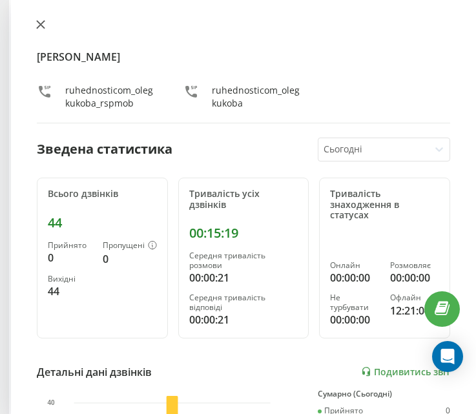
click at [41, 25] on icon at bounding box center [41, 25] width 8 height 8
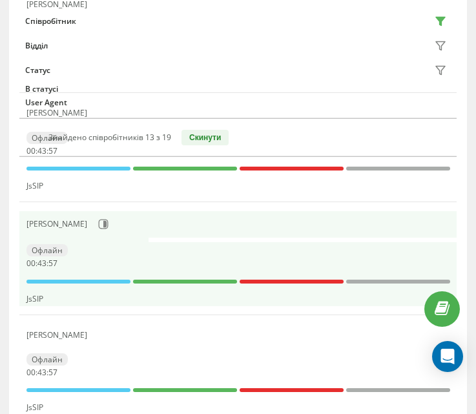
scroll to position [389, 0]
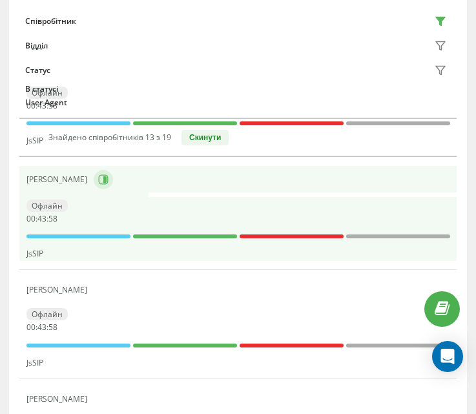
click at [108, 184] on icon at bounding box center [103, 179] width 10 height 10
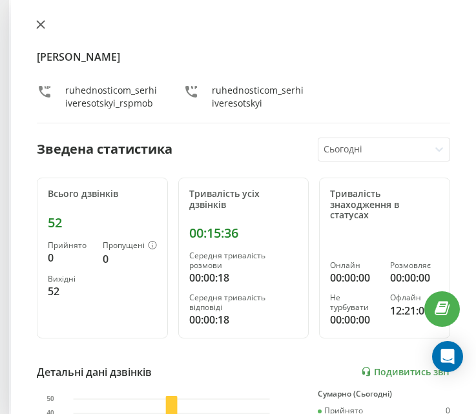
click at [47, 24] on button at bounding box center [40, 25] width 17 height 12
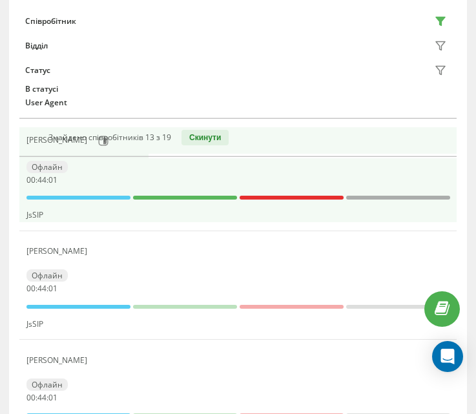
scroll to position [195, 0]
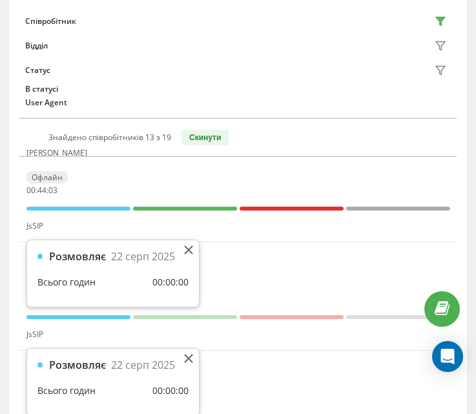
click at [194, 254] on div "Розмовляє [DATE] Всього годин 00:00:00" at bounding box center [113, 273] width 172 height 67
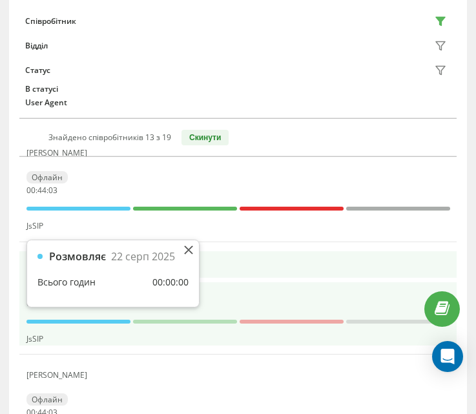
click at [190, 250] on icon at bounding box center [188, 249] width 9 height 9
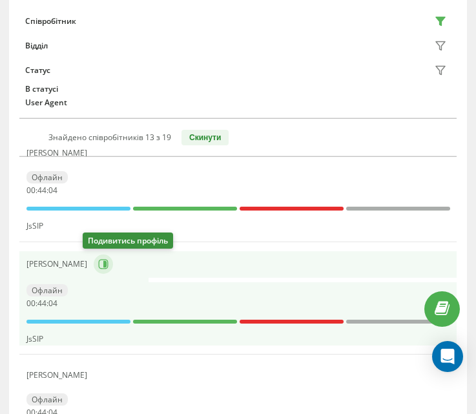
click at [98, 266] on icon at bounding box center [103, 264] width 10 height 10
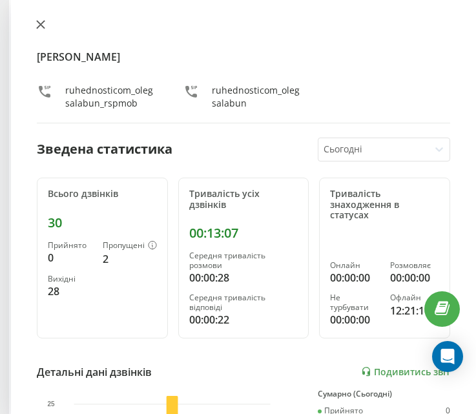
click at [45, 21] on button at bounding box center [40, 25] width 17 height 12
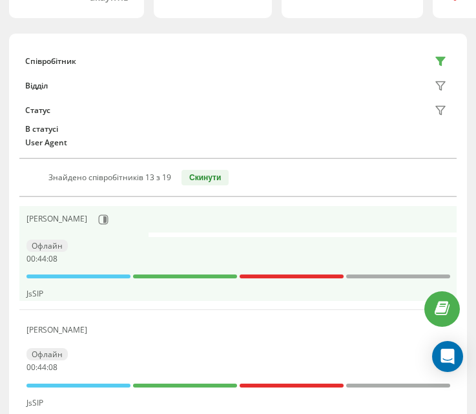
scroll to position [130, 0]
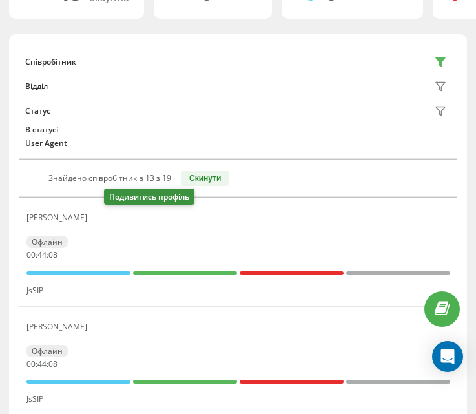
click at [109, 214] on button at bounding box center [101, 220] width 15 height 18
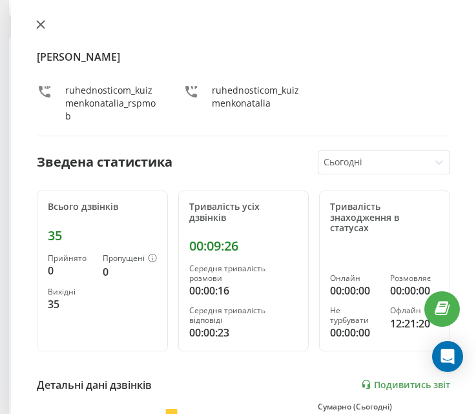
click at [41, 19] on button at bounding box center [40, 25] width 17 height 12
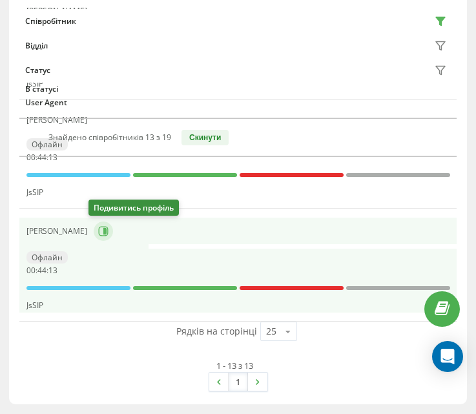
click at [103, 229] on icon at bounding box center [103, 231] width 10 height 10
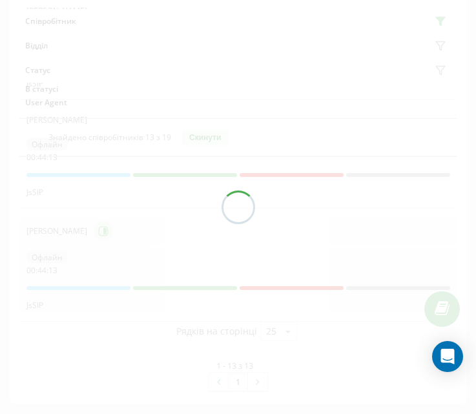
scroll to position [1422, 0]
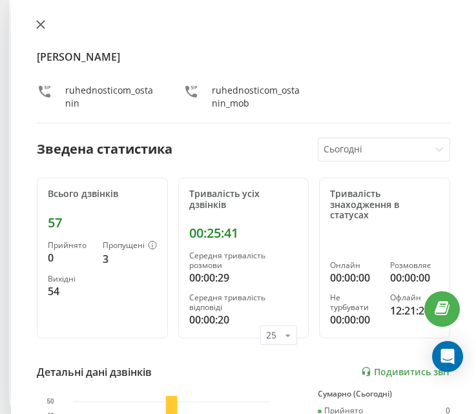
click at [41, 25] on icon at bounding box center [41, 25] width 8 height 8
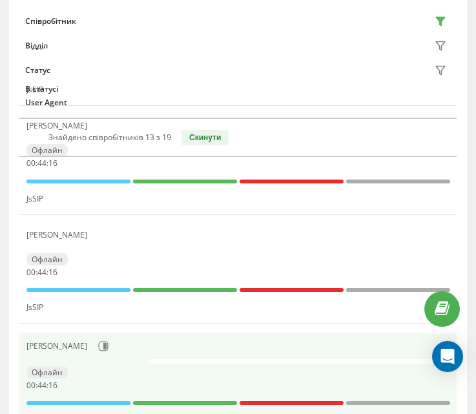
scroll to position [1293, 0]
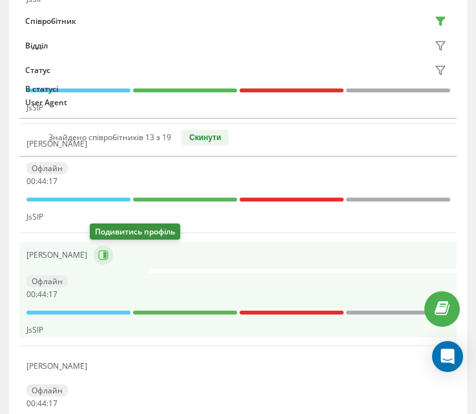
click at [105, 262] on button at bounding box center [103, 254] width 19 height 19
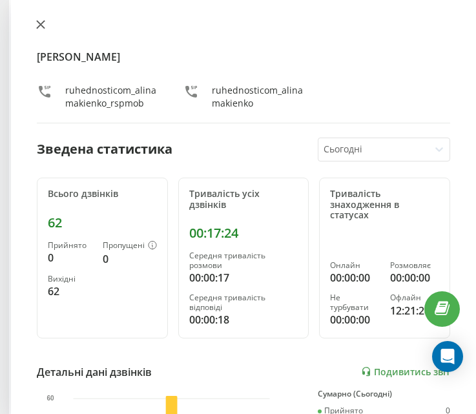
click at [41, 22] on icon at bounding box center [40, 24] width 9 height 9
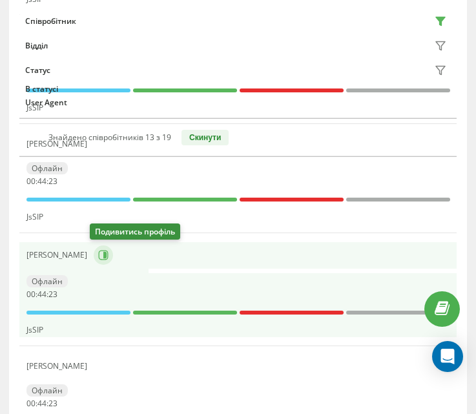
click at [103, 256] on icon at bounding box center [104, 255] width 3 height 6
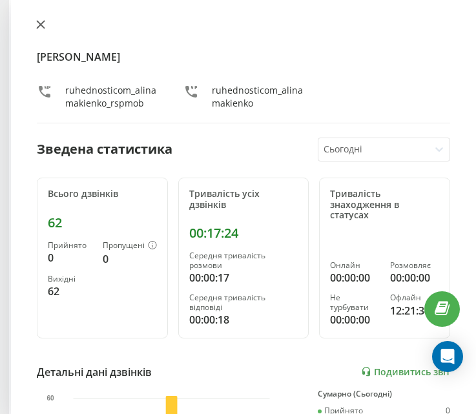
click at [46, 30] on button at bounding box center [40, 25] width 17 height 12
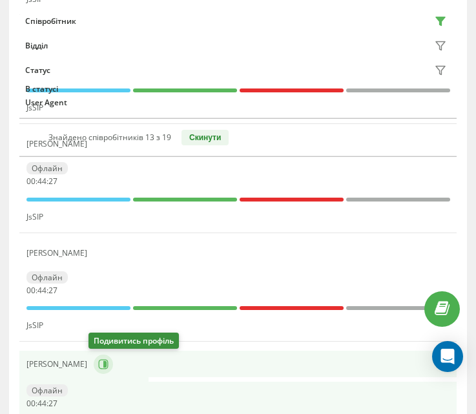
click at [98, 361] on icon at bounding box center [103, 364] width 10 height 10
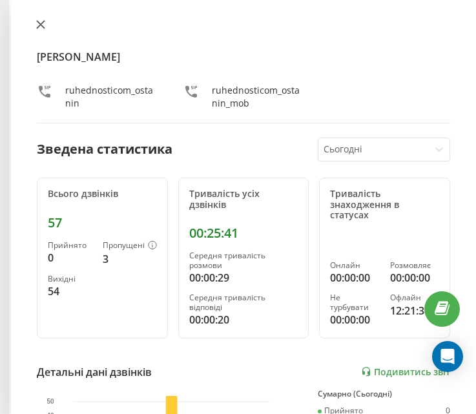
click at [41, 23] on icon at bounding box center [40, 24] width 9 height 9
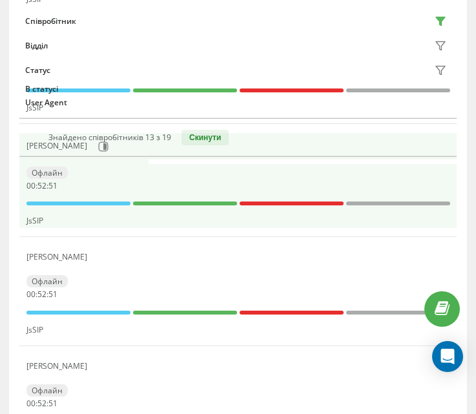
scroll to position [1228, 0]
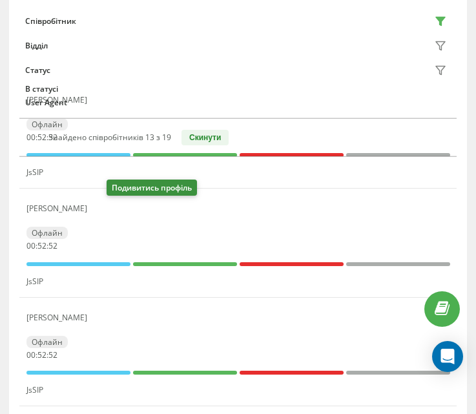
click at [107, 209] on icon at bounding box center [101, 209] width 10 height 10
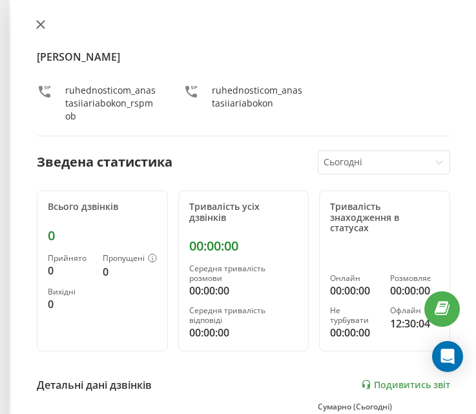
click at [41, 25] on icon at bounding box center [41, 25] width 8 height 8
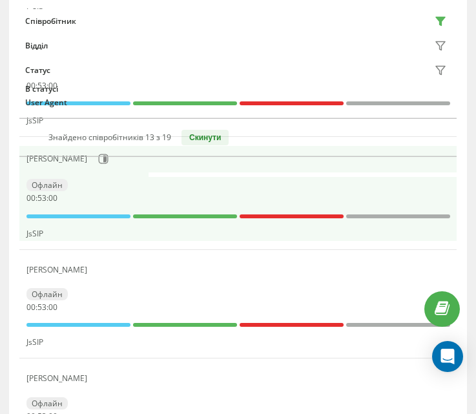
scroll to position [453, 0]
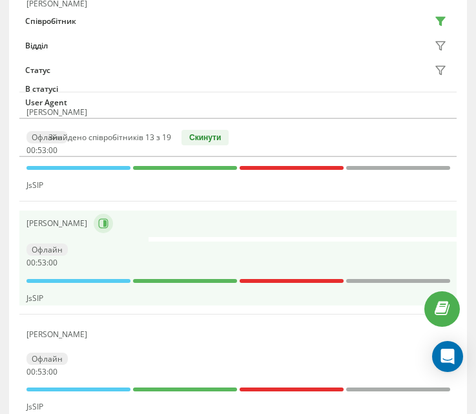
click at [94, 232] on button at bounding box center [103, 223] width 19 height 19
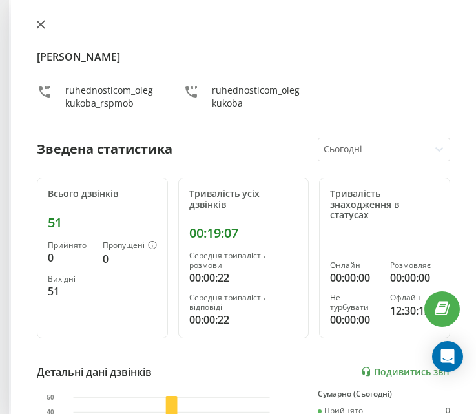
click at [41, 30] on button at bounding box center [40, 25] width 17 height 12
